Goal: Task Accomplishment & Management: Use online tool/utility

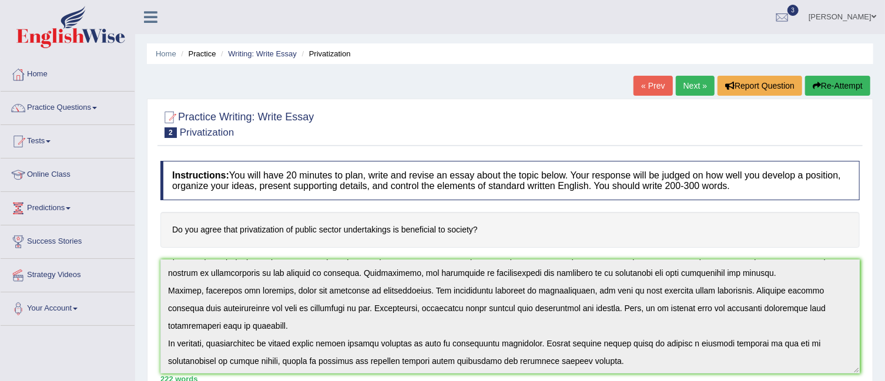
click at [687, 83] on link "Next »" at bounding box center [695, 86] width 39 height 20
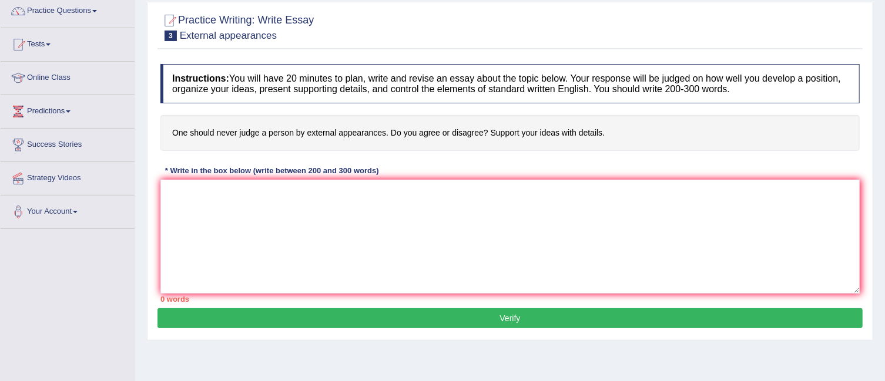
scroll to position [98, 0]
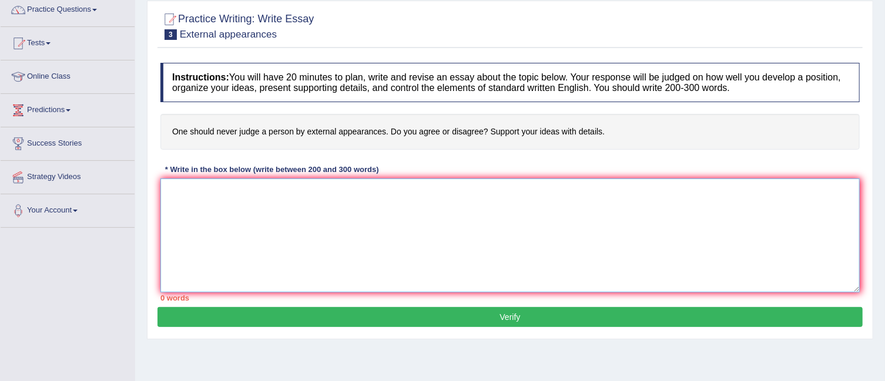
click at [254, 209] on textarea at bounding box center [509, 236] width 699 height 114
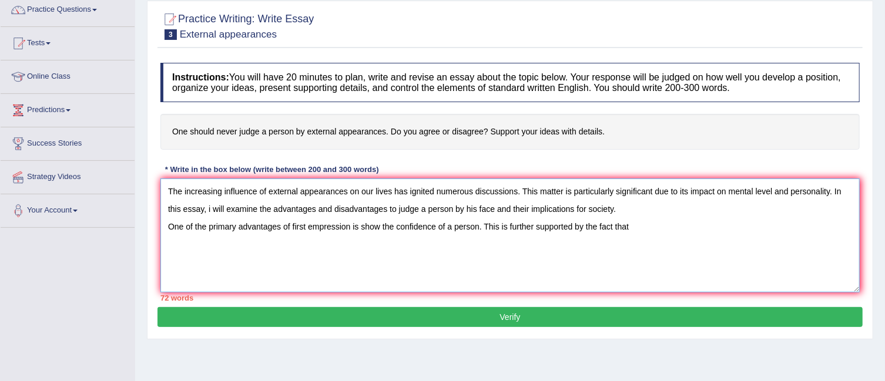
click at [359, 224] on textarea "The increasing influence of external appearances on our lives has ignited numer…" at bounding box center [509, 236] width 699 height 114
click at [370, 223] on textarea "The increasing influence of external appearances on our lives has ignited numer…" at bounding box center [509, 236] width 699 height 114
click at [629, 229] on textarea "The increasing influence of external appearances on our lives has ignited numer…" at bounding box center [509, 236] width 699 height 114
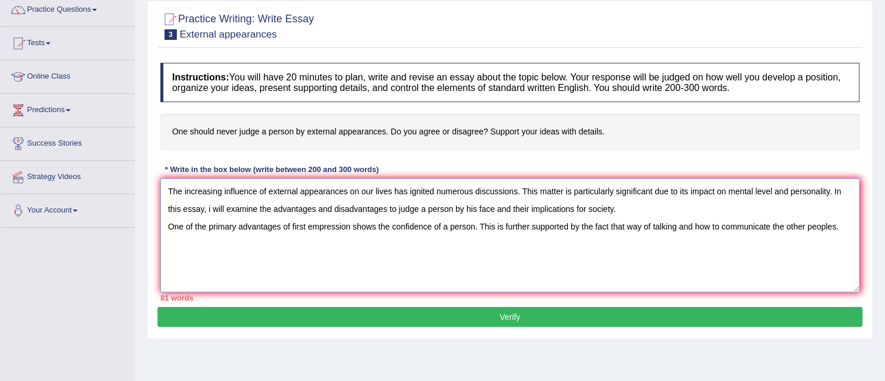
click at [720, 224] on textarea "The increasing influence of external appearances on our lives has ignited numer…" at bounding box center [509, 236] width 699 height 114
click at [786, 225] on textarea "The increasing influence of external appearances on our lives has ignited numer…" at bounding box center [509, 236] width 699 height 114
click at [843, 227] on textarea "The increasing influence of external appearances on our lives has ignited numer…" at bounding box center [509, 236] width 699 height 114
click at [329, 245] on textarea "The increasing influence of external appearances on our lives has ignited numer…" at bounding box center [509, 236] width 699 height 114
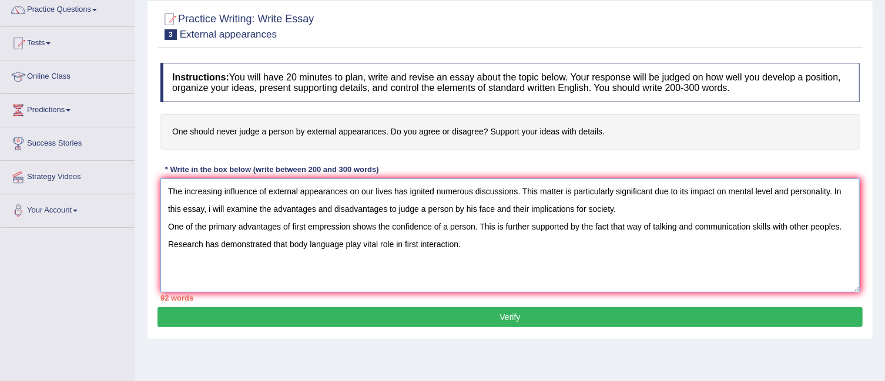
click at [400, 240] on textarea "The increasing influence of external appearances on our lives has ignited numer…" at bounding box center [509, 236] width 699 height 114
click at [479, 254] on textarea "The increasing influence of external appearances on our lives has ignited numer…" at bounding box center [509, 236] width 699 height 114
click at [653, 243] on textarea "The increasing influence of external appearances on our lives has ignited numer…" at bounding box center [509, 236] width 699 height 114
click at [678, 239] on textarea "The increasing influence of external appearances on our lives has ignited numer…" at bounding box center [509, 236] width 699 height 114
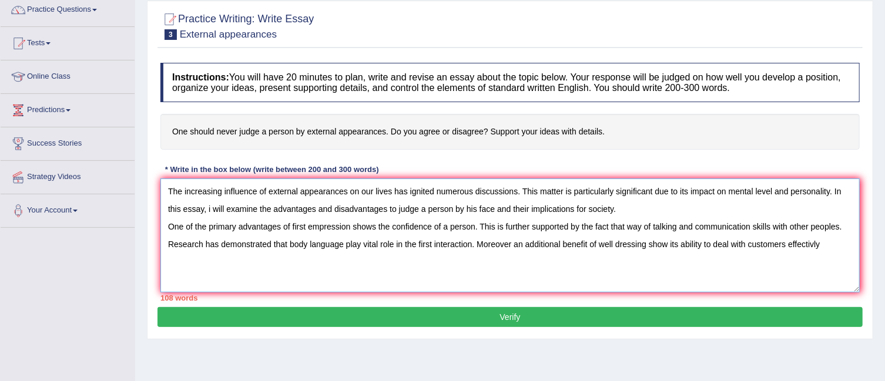
click at [813, 243] on textarea "The increasing influence of external appearances on our lives has ignited numer…" at bounding box center [509, 236] width 699 height 114
click at [828, 241] on textarea "The increasing influence of external appearances on our lives has ignited numer…" at bounding box center [509, 236] width 699 height 114
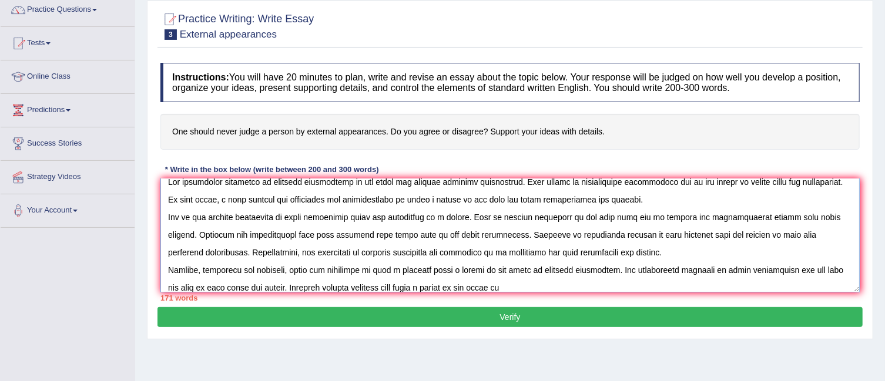
scroll to position [18, 0]
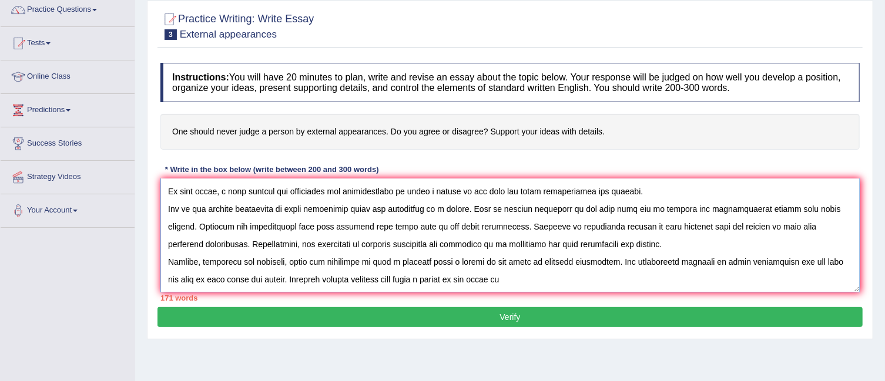
drag, startPoint x: 468, startPoint y: 283, endPoint x: 434, endPoint y: 283, distance: 34.1
click at [434, 283] on textarea at bounding box center [509, 236] width 699 height 114
click at [535, 277] on textarea at bounding box center [509, 236] width 699 height 114
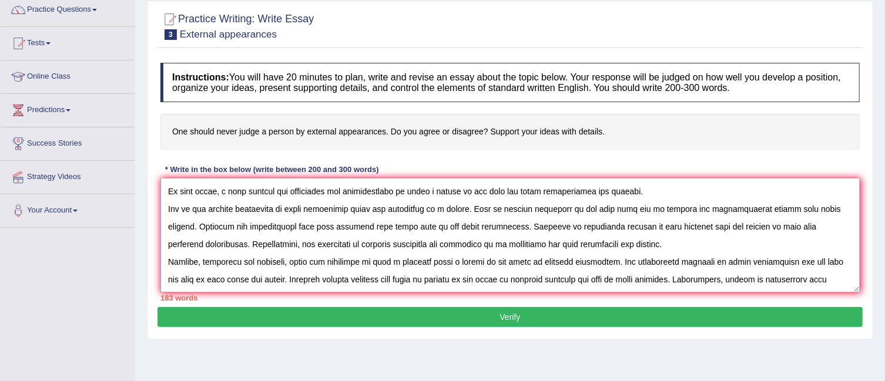
scroll to position [27, 0]
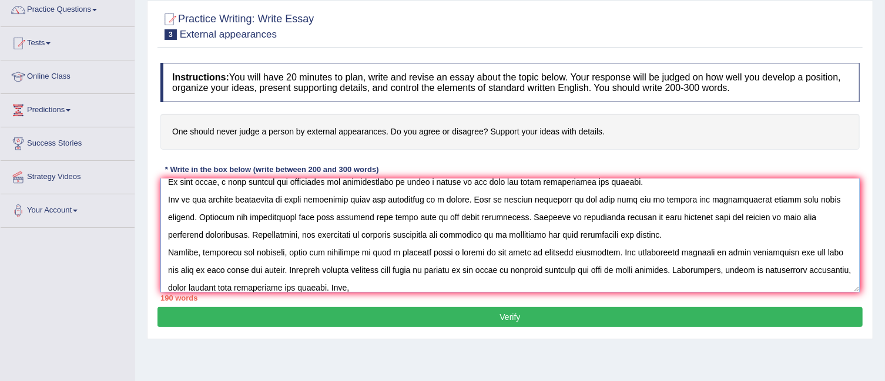
paste textarea "it is evident that the (drawbacks / effects / solutions) associated with (essay…"
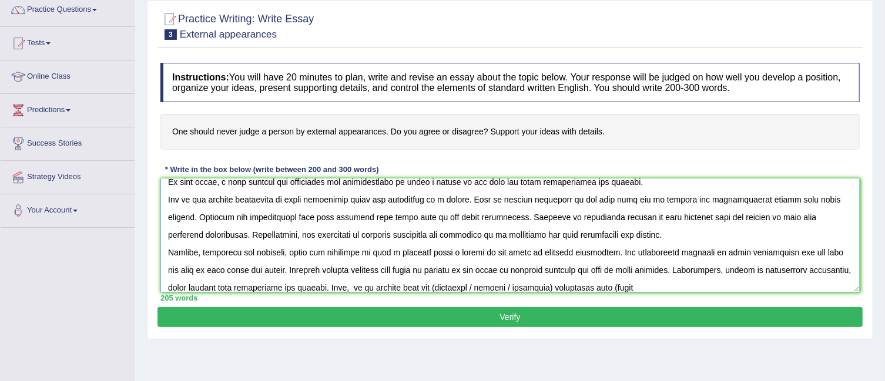
scroll to position [45, 0]
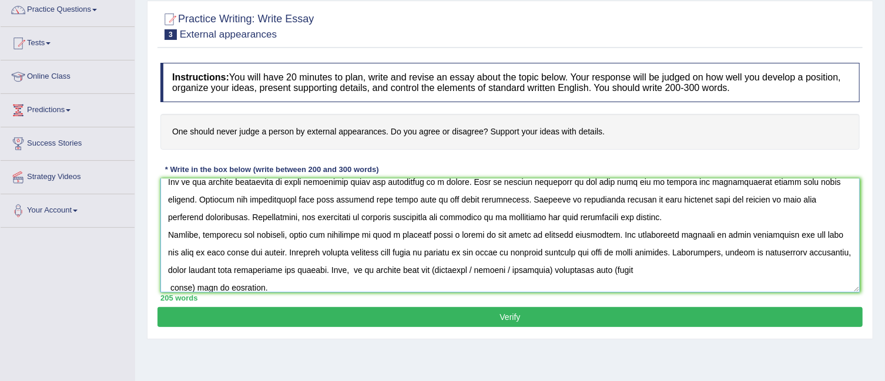
drag, startPoint x: 585, startPoint y: 267, endPoint x: 511, endPoint y: 266, distance: 74.1
click at [511, 266] on textarea at bounding box center [509, 236] width 699 height 114
click at [470, 267] on textarea at bounding box center [509, 236] width 699 height 114
click at [169, 285] on textarea at bounding box center [509, 236] width 699 height 114
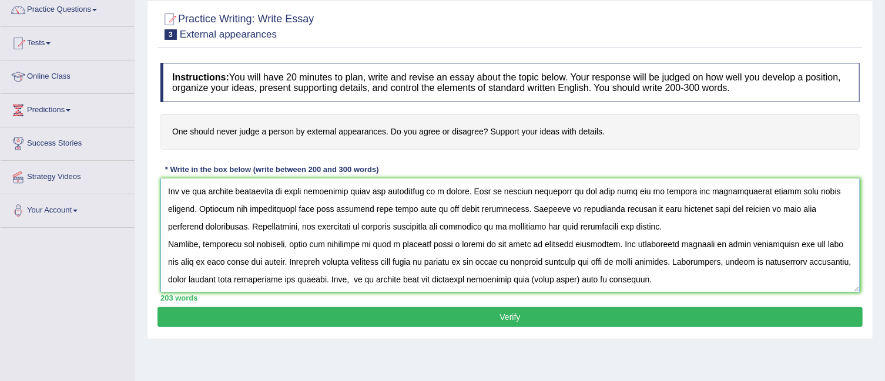
scroll to position [35, 0]
drag, startPoint x: 615, startPoint y: 277, endPoint x: 568, endPoint y: 277, distance: 46.4
click at [568, 277] on textarea at bounding box center [509, 236] width 699 height 114
click at [732, 281] on textarea at bounding box center [509, 236] width 699 height 114
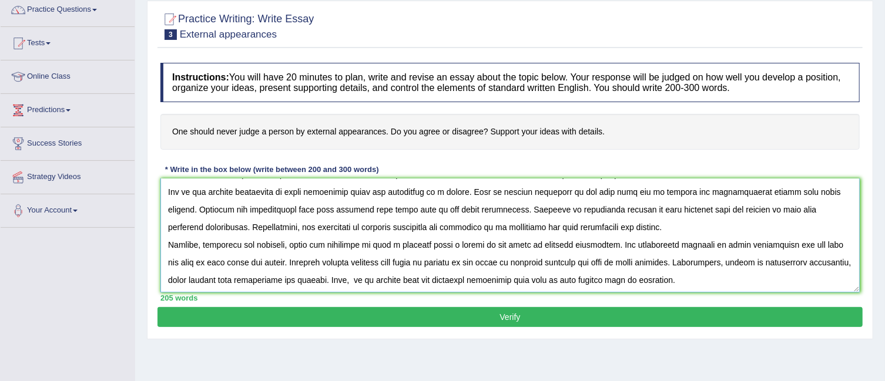
scroll to position [45, 0]
paste textarea "To conclude, advances in communication technology offer notable benefits as wel…"
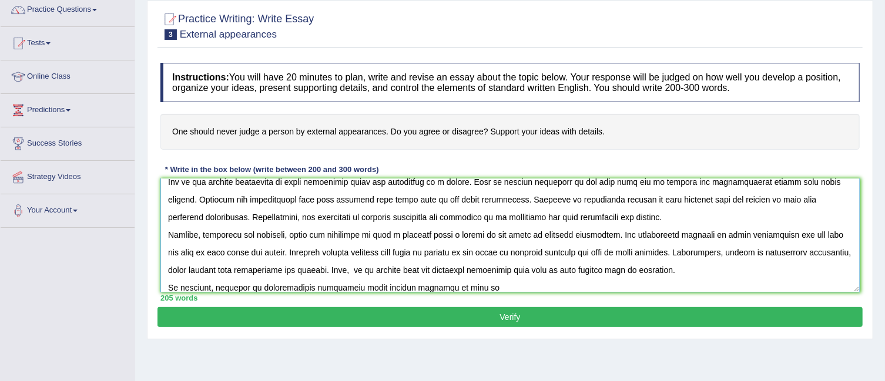
scroll to position [98, 0]
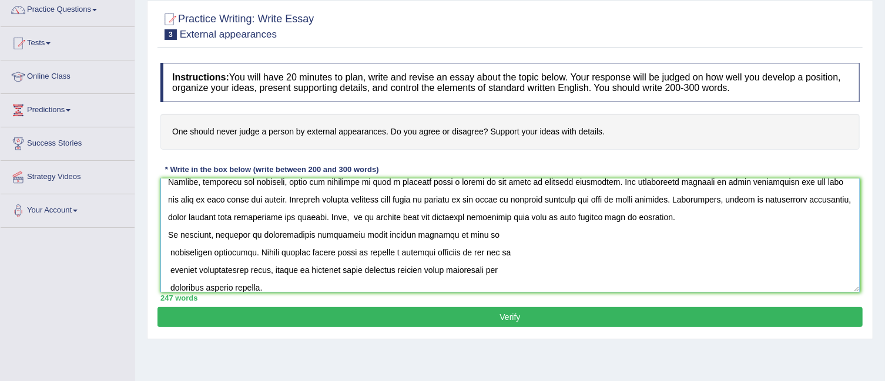
click at [167, 248] on textarea at bounding box center [509, 236] width 699 height 114
click at [171, 251] on textarea at bounding box center [509, 236] width 699 height 114
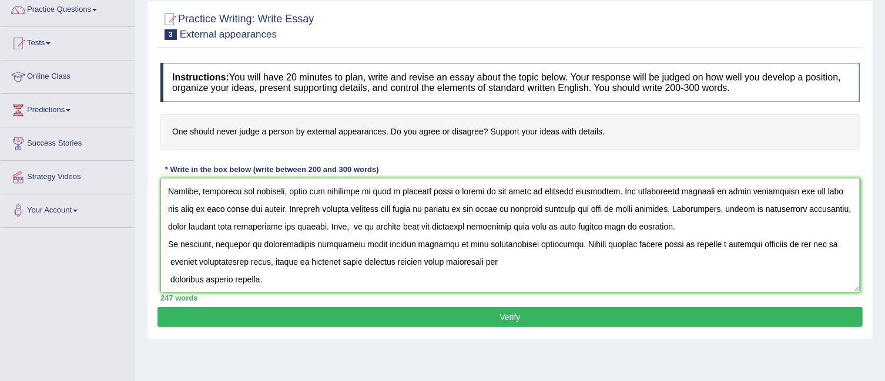
scroll to position [88, 0]
drag, startPoint x: 407, startPoint y: 243, endPoint x: 217, endPoint y: 242, distance: 189.8
click at [217, 242] on textarea at bounding box center [509, 236] width 699 height 114
click at [362, 243] on textarea at bounding box center [509, 236] width 699 height 114
drag, startPoint x: 359, startPoint y: 240, endPoint x: 217, endPoint y: 242, distance: 141.6
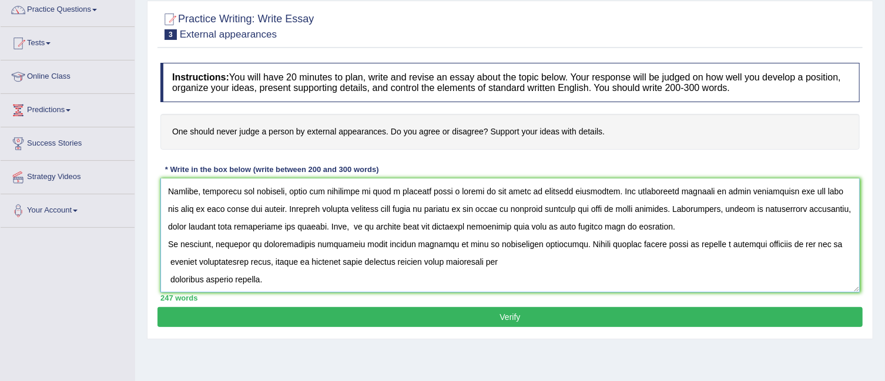
click at [217, 242] on textarea at bounding box center [509, 236] width 699 height 114
drag, startPoint x: 267, startPoint y: 259, endPoint x: 171, endPoint y: 256, distance: 96.4
click at [171, 256] on textarea at bounding box center [509, 236] width 699 height 114
click at [170, 278] on textarea at bounding box center [509, 236] width 699 height 114
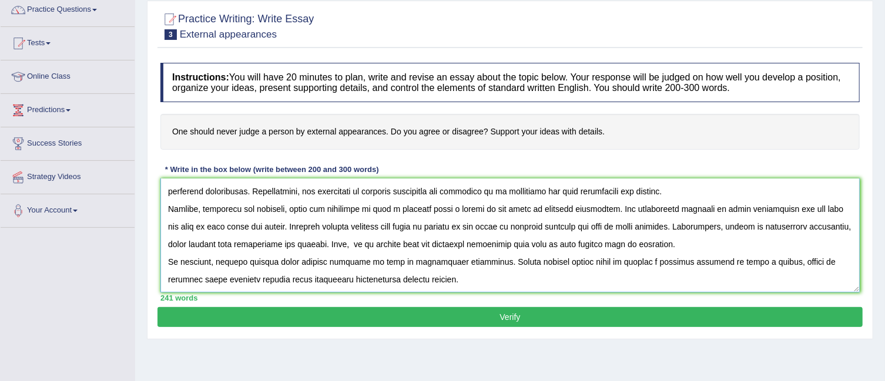
scroll to position [70, 0]
type textarea "The increasing influence of external appearances on our lives has ignited numer…"
click at [423, 313] on button "Verify" at bounding box center [509, 317] width 705 height 20
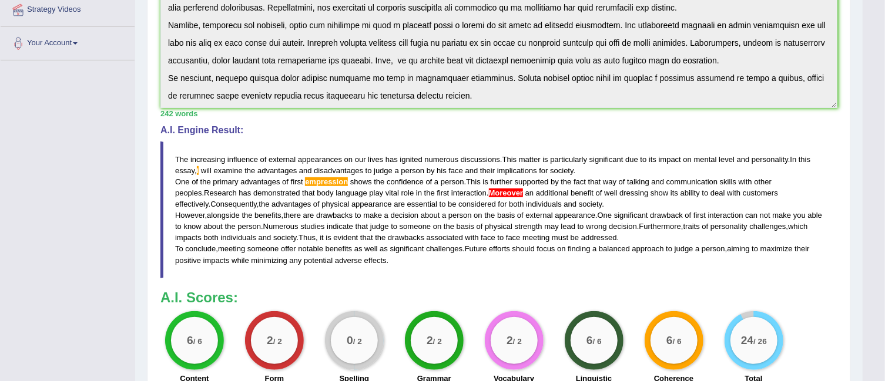
scroll to position [271, 0]
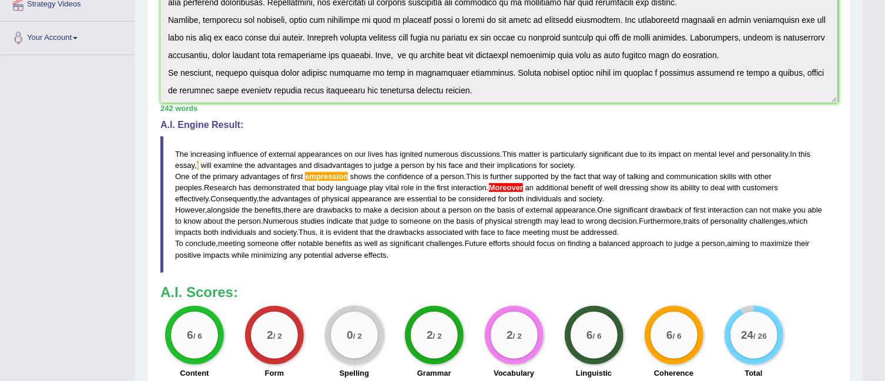
click at [410, 282] on div "Instructions: You will have 20 minutes to plan, write and revise an essay about…" at bounding box center [498, 134] width 683 height 501
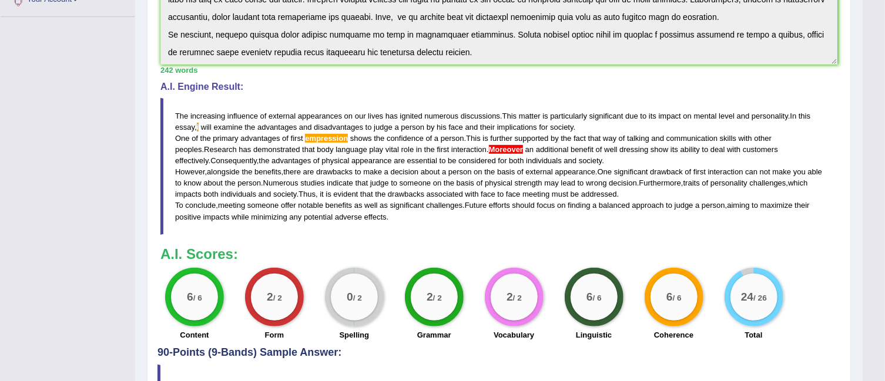
scroll to position [321, 0]
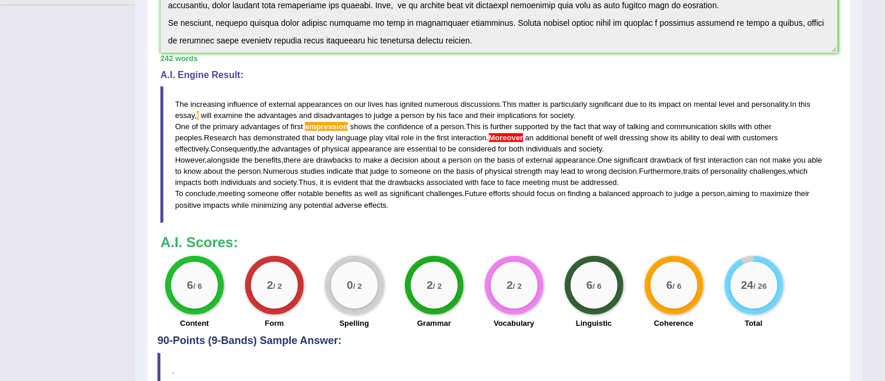
click at [562, 224] on div "Instructions: You will have 20 minutes to plan, write and revise an essay about…" at bounding box center [498, 84] width 683 height 501
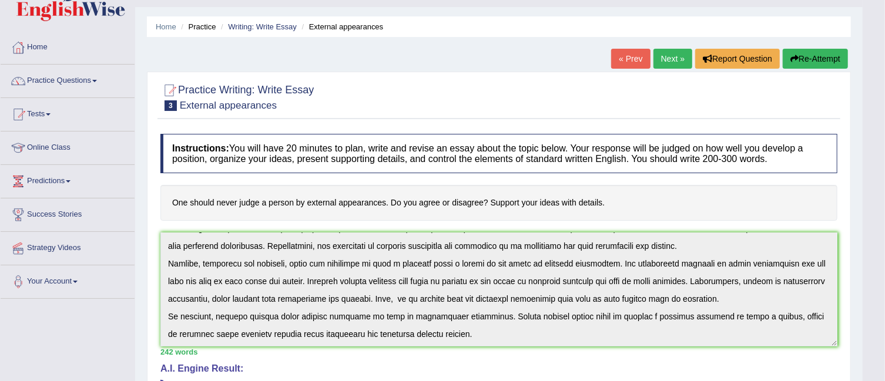
scroll to position [0, 0]
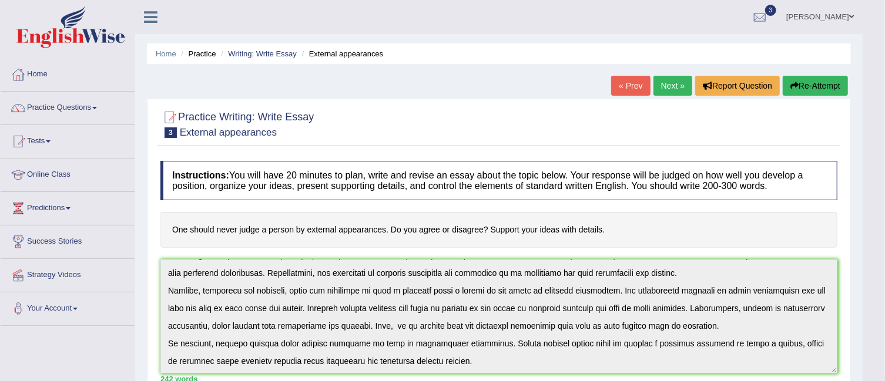
click at [665, 88] on link "Next »" at bounding box center [672, 86] width 39 height 20
